Goal: Task Accomplishment & Management: Use online tool/utility

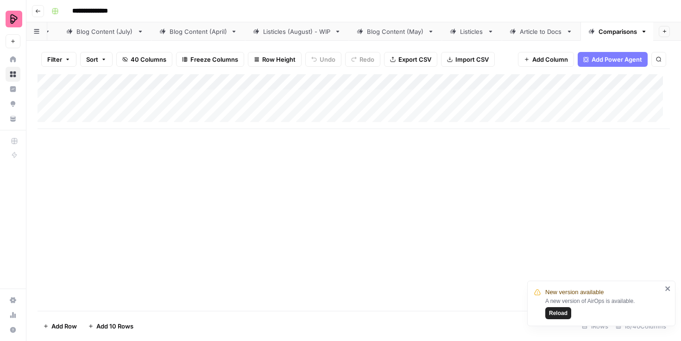
click at [263, 162] on div "Add Column" at bounding box center [354, 192] width 633 height 236
click at [294, 28] on div "Listicles (August) - WIP" at bounding box center [297, 31] width 68 height 9
click at [610, 30] on div "Listicles (August) - WIP" at bounding box center [606, 31] width 68 height 9
click at [605, 28] on div "Listicles (August) - WIP" at bounding box center [606, 31] width 68 height 9
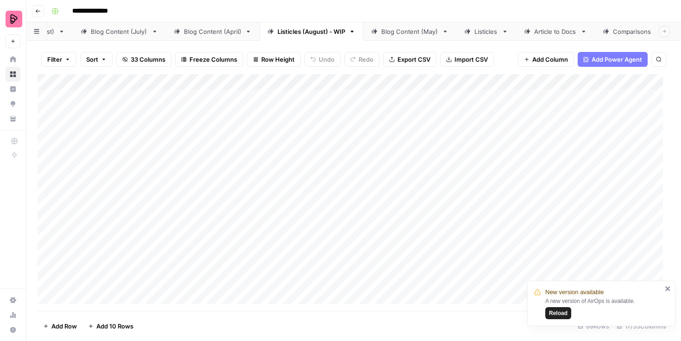
scroll to position [0, 307]
click at [606, 27] on div "Comparisons" at bounding box center [619, 31] width 38 height 9
click at [267, 97] on div "Add Column" at bounding box center [354, 192] width 633 height 236
click at [275, 103] on div "Add Column" at bounding box center [354, 192] width 633 height 236
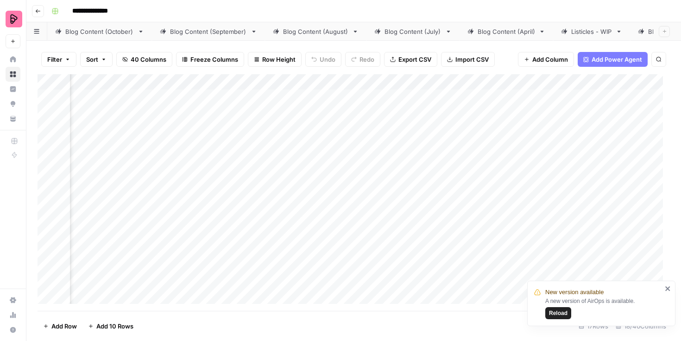
click at [275, 103] on div "Add Column" at bounding box center [354, 192] width 633 height 236
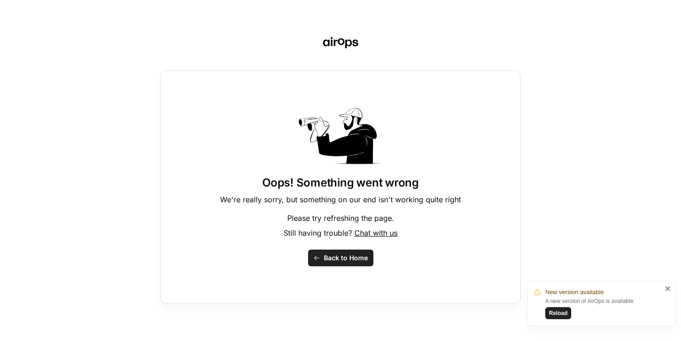
click at [337, 262] on span "Back to Home" at bounding box center [346, 257] width 44 height 9
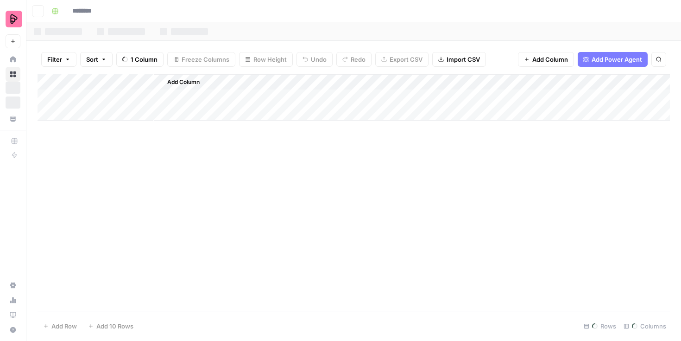
type input "**********"
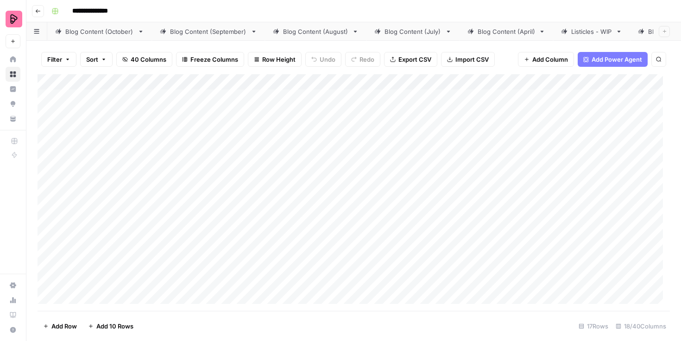
click at [327, 101] on div "Add Column" at bounding box center [354, 192] width 633 height 236
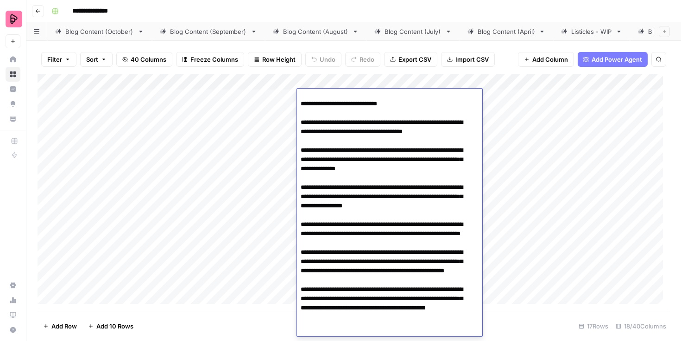
scroll to position [37, 0]
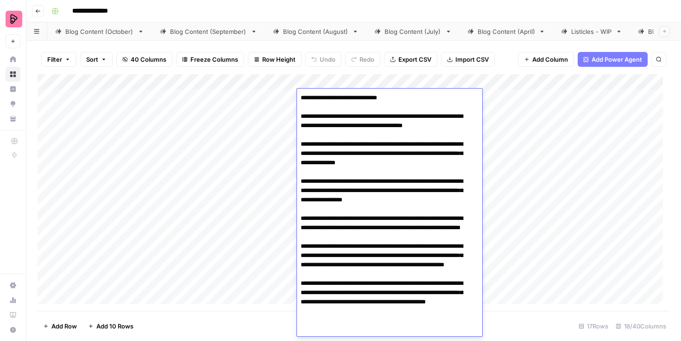
click at [527, 105] on div "Add Column" at bounding box center [354, 192] width 633 height 236
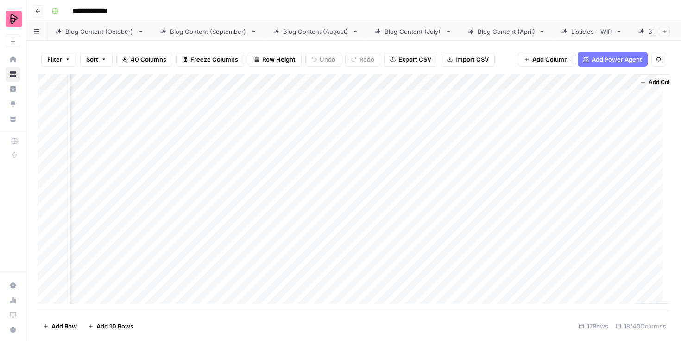
scroll to position [0, 1046]
click at [356, 94] on div "Add Column" at bounding box center [354, 192] width 633 height 236
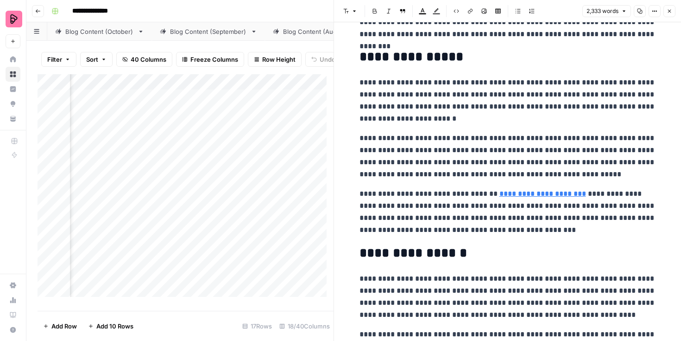
scroll to position [292, 0]
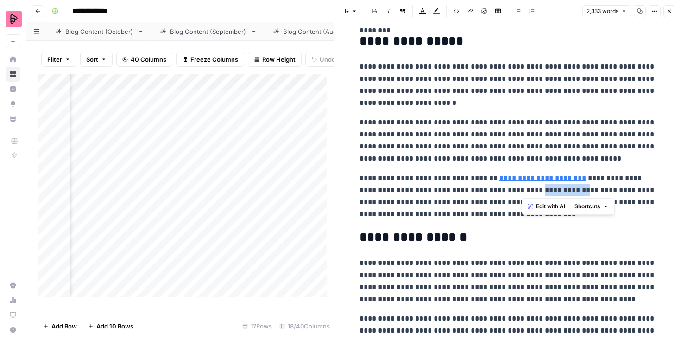
drag, startPoint x: 523, startPoint y: 192, endPoint x: 566, endPoint y: 190, distance: 43.6
click at [566, 190] on p "**********" at bounding box center [508, 196] width 297 height 48
click at [551, 142] on p "**********" at bounding box center [508, 140] width 297 height 48
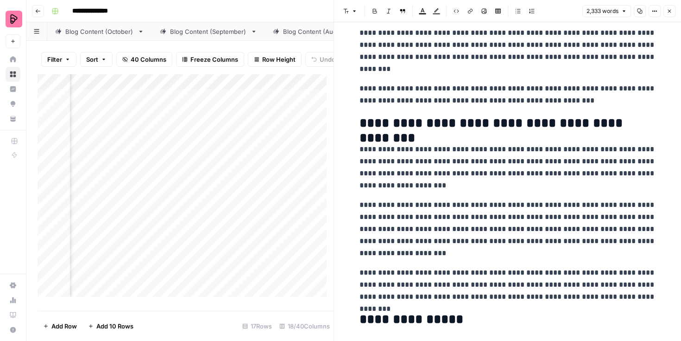
scroll to position [0, 0]
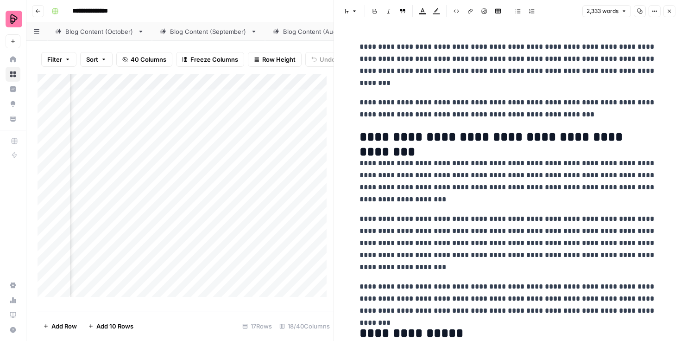
click at [670, 12] on icon "button" at bounding box center [670, 11] width 6 height 6
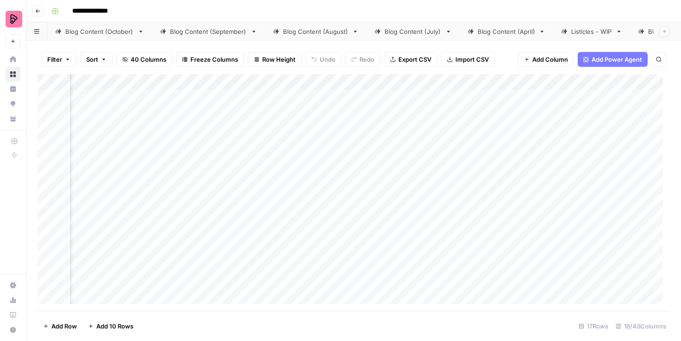
scroll to position [0, 89]
